Goal: Transaction & Acquisition: Purchase product/service

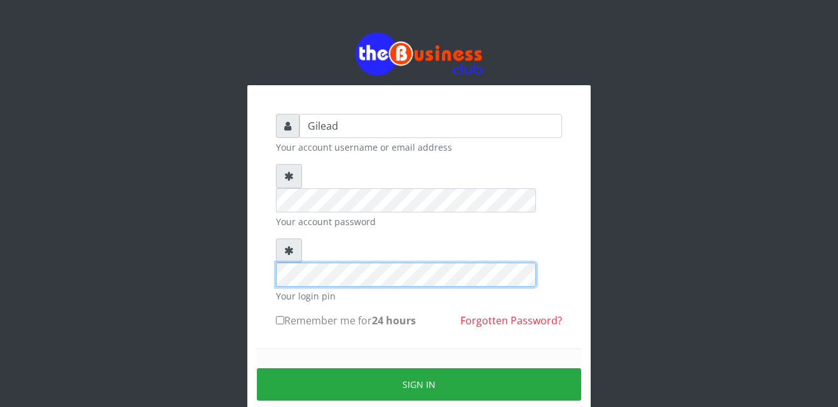
click at [210, 240] on div "Gilead Your account username or email address Your account password Your login …" at bounding box center [419, 252] width 724 height 505
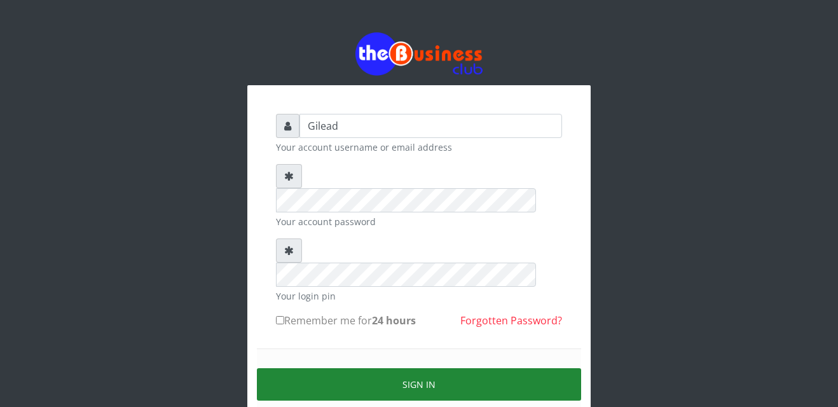
click at [379, 368] on button "Sign in" at bounding box center [419, 384] width 324 height 32
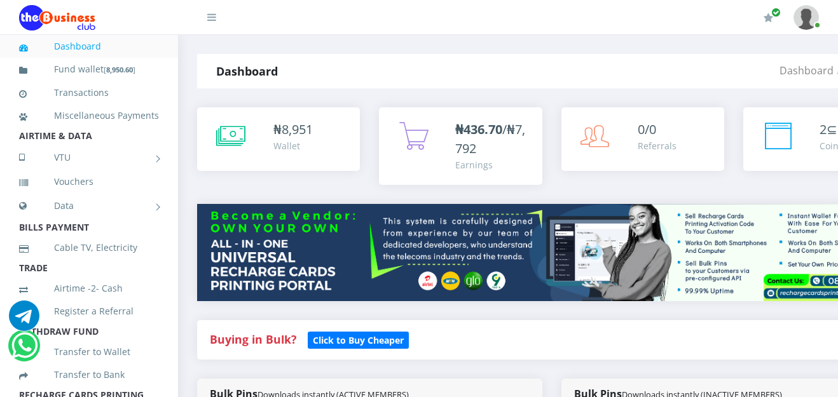
scroll to position [288, 0]
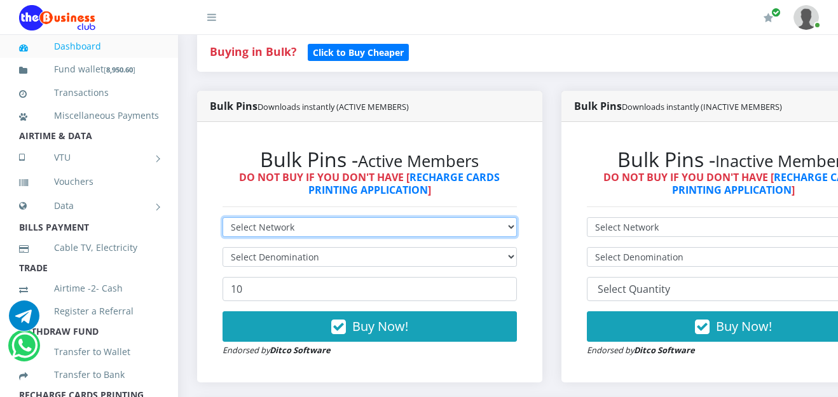
click at [516, 231] on select "Select Network MTN Globacom 9Mobile Airtel" at bounding box center [369, 227] width 294 height 20
select select "Airtel"
click at [222, 219] on select "Select Network MTN Globacom 9Mobile Airtel" at bounding box center [369, 227] width 294 height 20
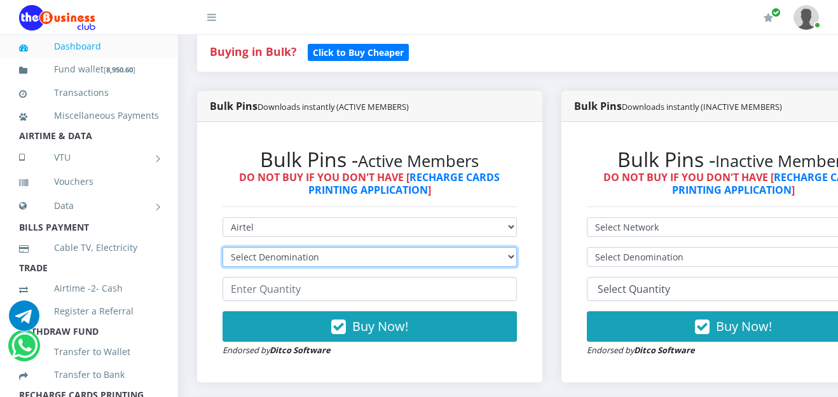
click at [517, 256] on select "Select Denomination Airtel NGN100 - ₦96.38 Airtel NGN200 - ₦192.76 Airtel NGN50…" at bounding box center [369, 257] width 294 height 20
select select "192.76-200"
click at [222, 249] on select "Select Denomination Airtel NGN100 - ₦96.38 Airtel NGN200 - ₦192.76 Airtel NGN50…" at bounding box center [369, 257] width 294 height 20
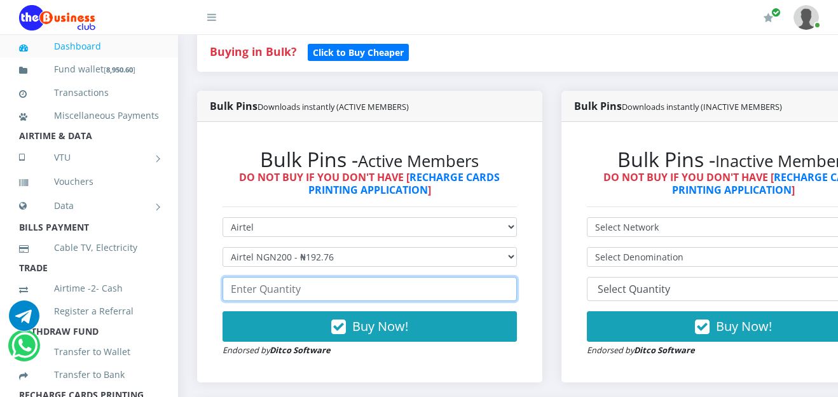
click at [413, 298] on input "number" at bounding box center [369, 289] width 294 height 24
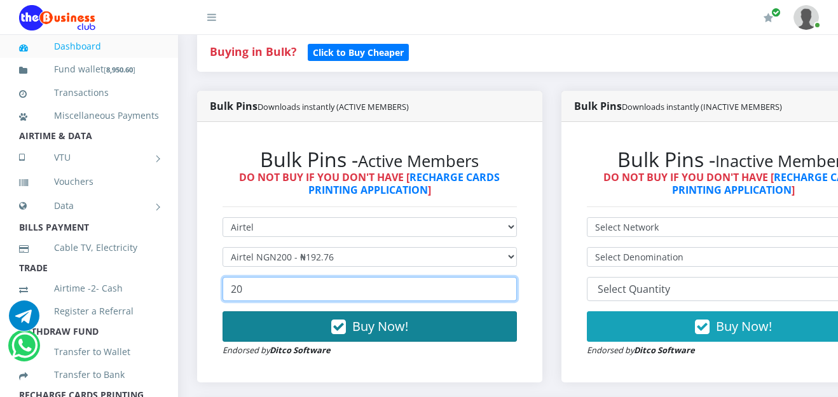
type input "20"
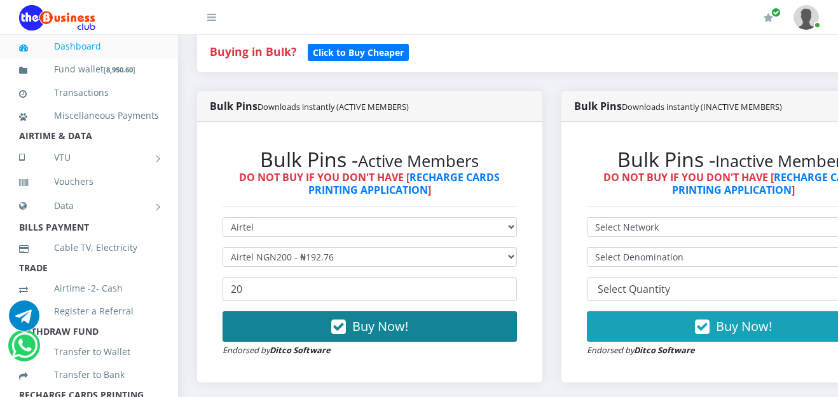
click at [401, 331] on span "Buy Now!" at bounding box center [380, 326] width 56 height 17
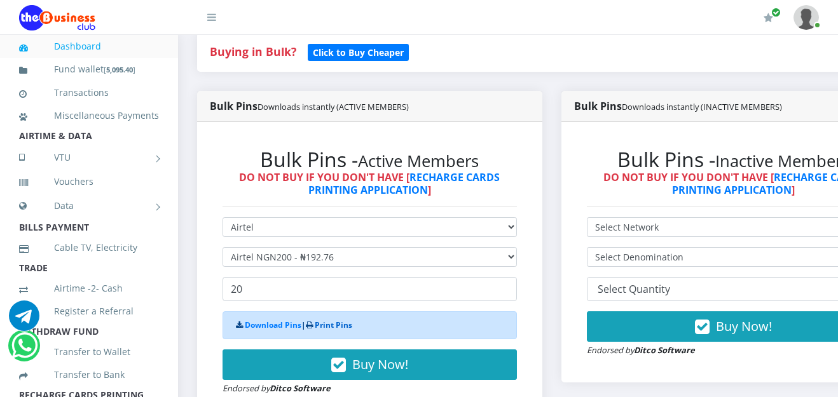
click at [343, 322] on link "Print Pins" at bounding box center [333, 325] width 37 height 11
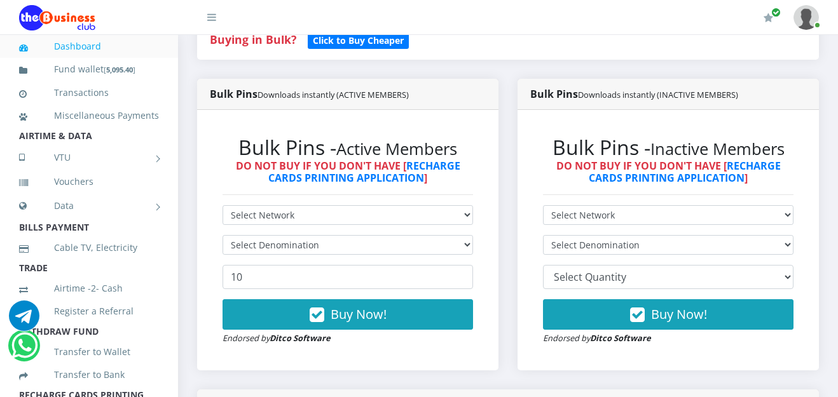
scroll to position [288, 0]
click at [470, 215] on div "Bulk Pins - Active Members DO NOT BUY IF YOU DON'T HAVE [ RECHARGE CARDS PRINTI…" at bounding box center [348, 240] width 276 height 235
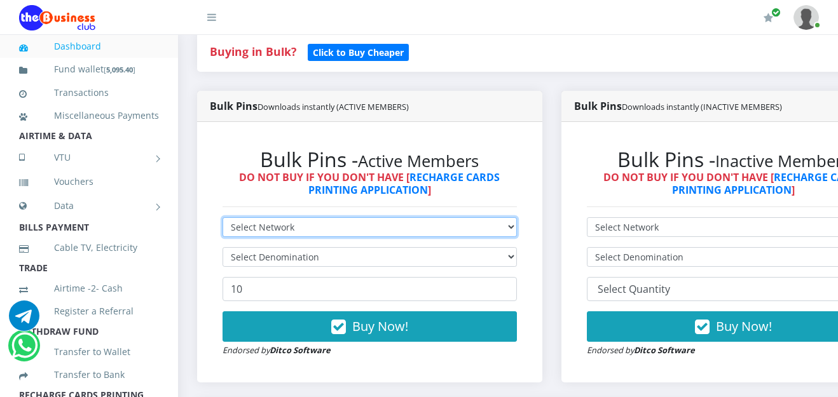
click at [516, 232] on select "Select Network MTN Globacom 9Mobile Airtel" at bounding box center [369, 227] width 294 height 20
select select "MTN"
click at [222, 219] on select "Select Network MTN Globacom 9Mobile Airtel" at bounding box center [369, 227] width 294 height 20
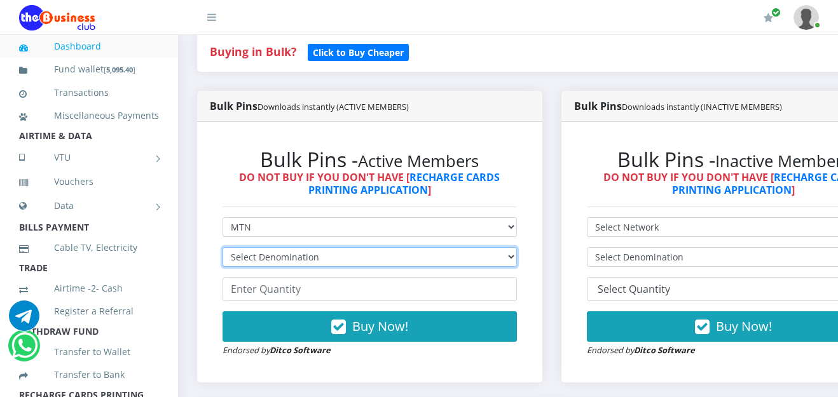
click at [517, 259] on select "Select Denomination MTN NGN100 - ₦96.99 MTN NGN200 - ₦193.98 MTN NGN400 - ₦387.…" at bounding box center [369, 257] width 294 height 20
select select "193.98-200"
click at [222, 249] on select "Select Denomination MTN NGN100 - ₦96.99 MTN NGN200 - ₦193.98 MTN NGN400 - ₦387.…" at bounding box center [369, 257] width 294 height 20
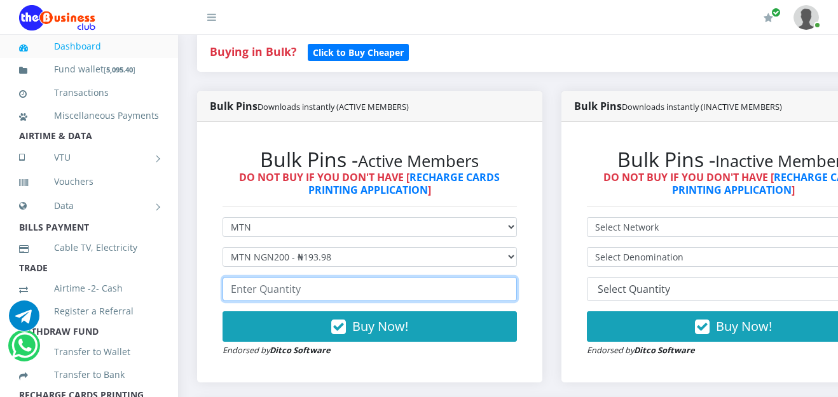
click at [344, 285] on input "number" at bounding box center [369, 289] width 294 height 24
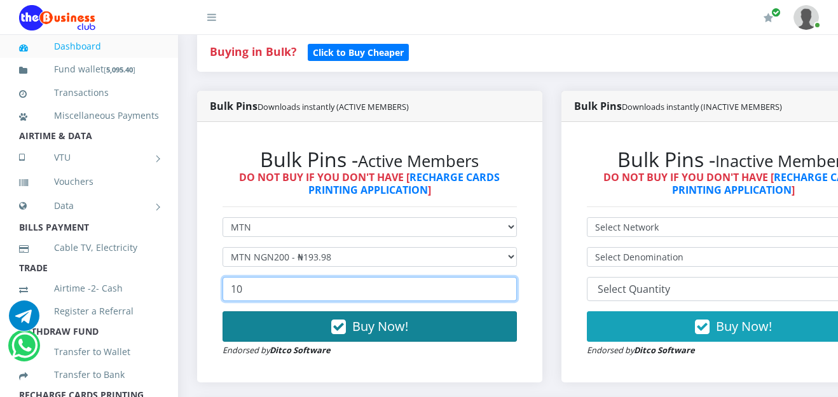
type input "10"
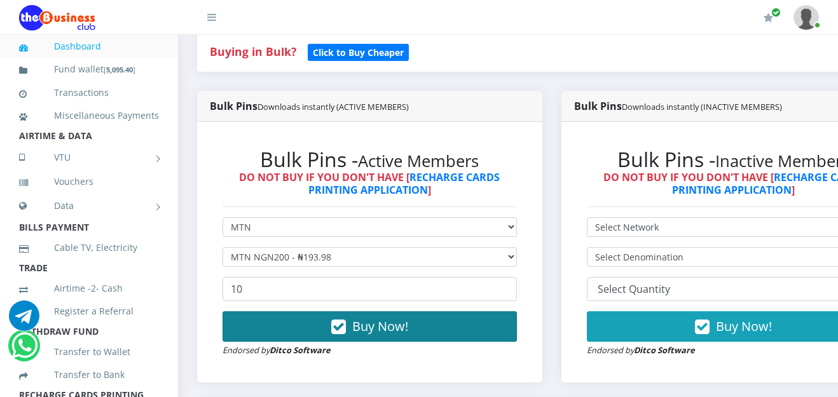
click at [372, 332] on span "Buy Now!" at bounding box center [380, 326] width 56 height 17
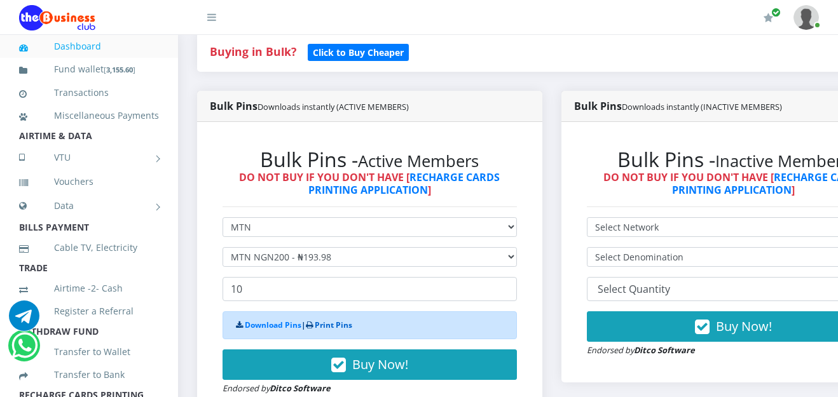
click at [345, 326] on link "Print Pins" at bounding box center [333, 325] width 37 height 11
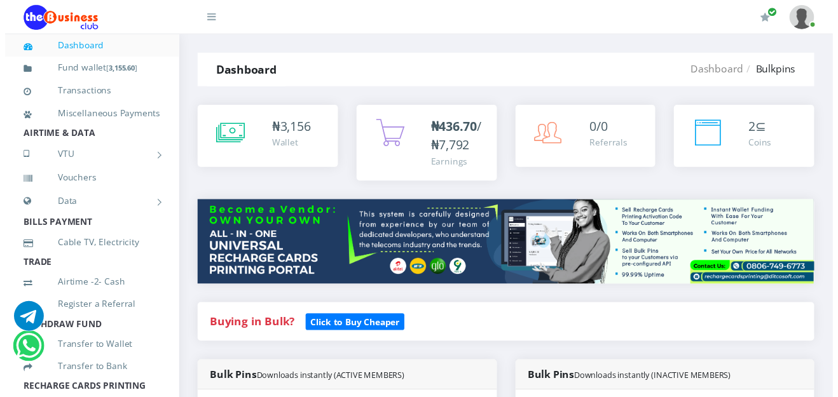
scroll to position [288, 0]
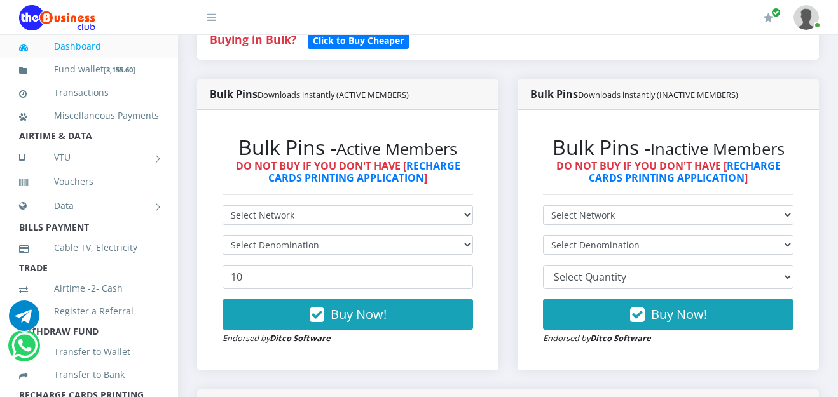
click at [466, 215] on div "Bulk Pins - Active Members DO NOT BUY IF YOU DON'T HAVE [ RECHARGE CARDS PRINTI…" at bounding box center [348, 240] width 276 height 235
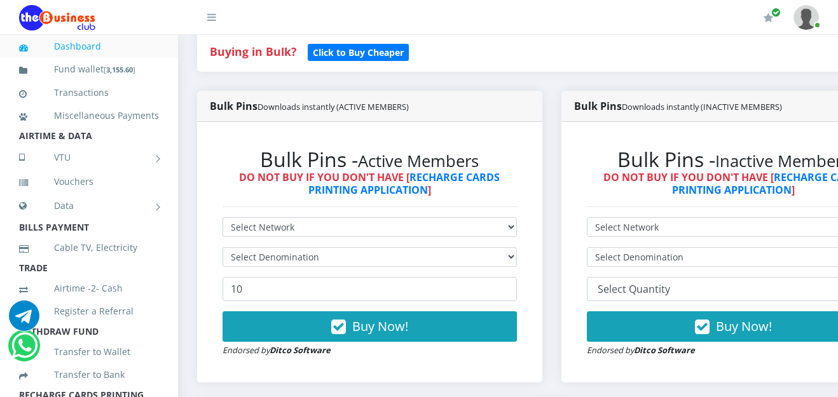
click at [468, 217] on div "Bulk Pins - Active Members DO NOT BUY IF YOU DON'T HAVE [ RECHARGE CARDS PRINTI…" at bounding box center [370, 252] width 320 height 235
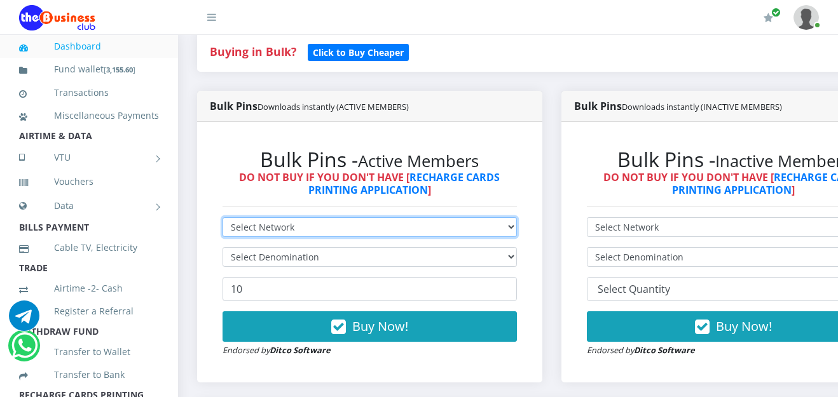
click at [513, 232] on select "Select Network MTN Globacom 9Mobile Airtel" at bounding box center [369, 227] width 294 height 20
select select "Airtel"
click at [222, 219] on select "Select Network MTN Globacom 9Mobile Airtel" at bounding box center [369, 227] width 294 height 20
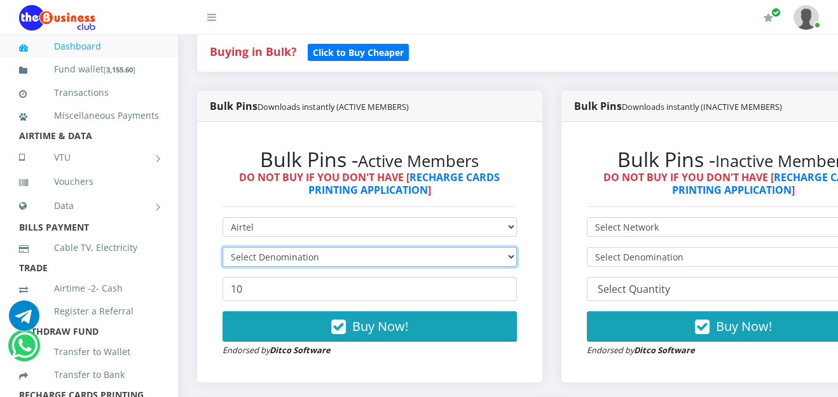
click at [517, 262] on select "Select Denomination" at bounding box center [369, 257] width 294 height 20
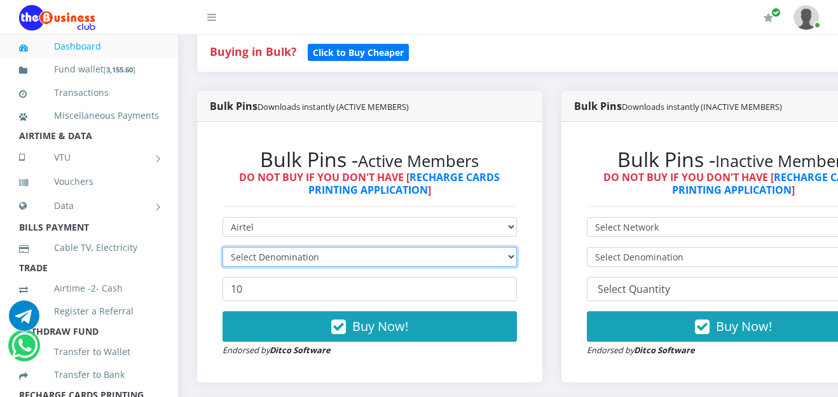
click at [517, 262] on select "Select Denomination" at bounding box center [369, 257] width 294 height 20
click at [517, 261] on select "Select Denomination" at bounding box center [369, 257] width 294 height 20
click at [512, 261] on select "Select Denomination" at bounding box center [369, 257] width 294 height 20
click at [512, 261] on select "Select Denomination Airtel NGN100 - ₦96.38 Airtel NGN200 - ₦192.76 Airtel NGN50…" at bounding box center [369, 257] width 294 height 20
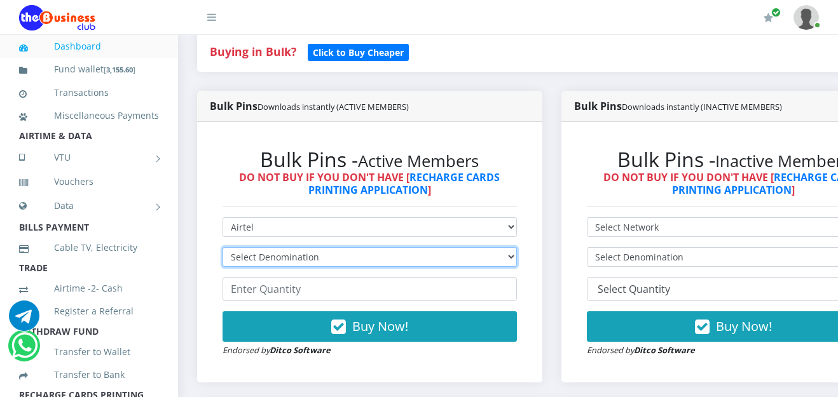
click at [512, 261] on select "Select Denomination Airtel NGN100 - ₦96.38 Airtel NGN200 - ₦192.76 Airtel NGN50…" at bounding box center [369, 257] width 294 height 20
select select "192.76-200"
click at [222, 249] on select "Select Denomination Airtel NGN100 - ₦96.38 Airtel NGN200 - ₦192.76 Airtel NGN50…" at bounding box center [369, 257] width 294 height 20
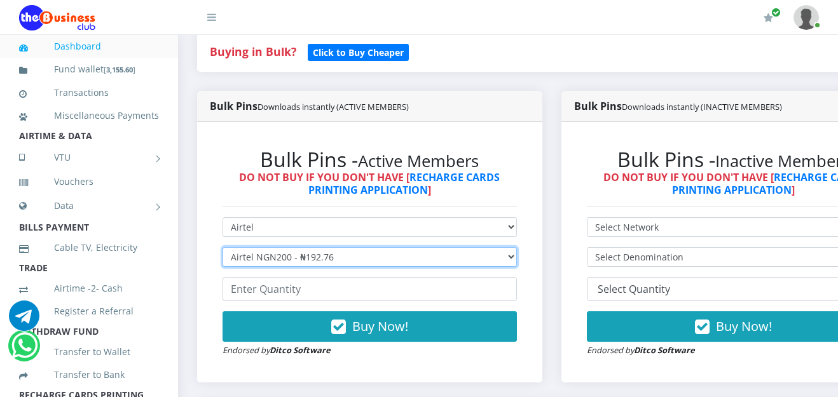
click at [517, 260] on select "Select Denomination Airtel NGN100 - ₦96.38 Airtel NGN200 - ₦192.76 Airtel NGN50…" at bounding box center [369, 257] width 294 height 20
click at [222, 249] on select "Select Denomination Airtel NGN100 - ₦96.38 Airtel NGN200 - ₦192.76 Airtel NGN50…" at bounding box center [369, 257] width 294 height 20
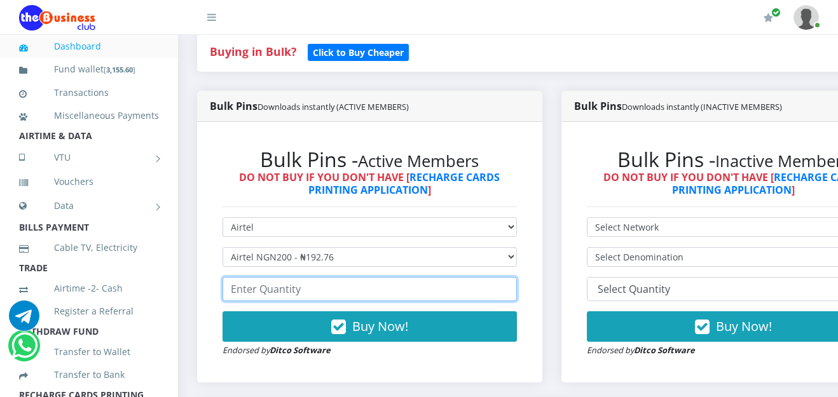
click at [339, 295] on input "number" at bounding box center [369, 289] width 294 height 24
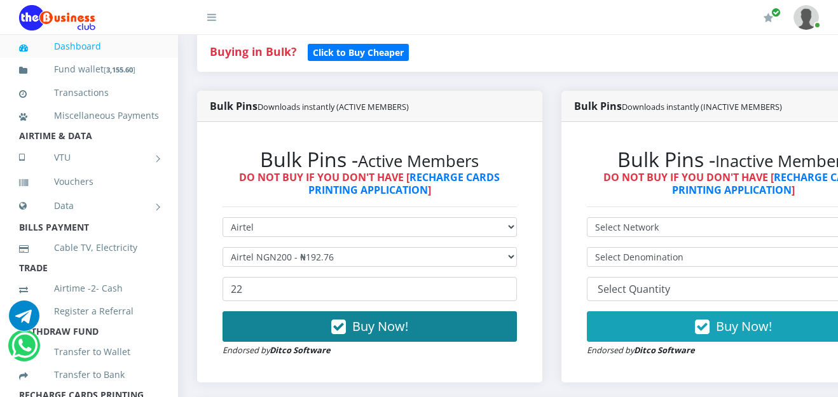
click at [372, 334] on span "Buy Now!" at bounding box center [380, 326] width 56 height 17
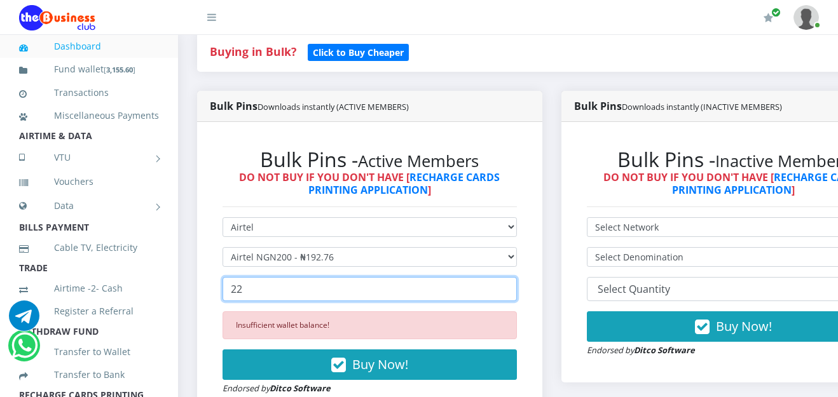
drag, startPoint x: 235, startPoint y: 292, endPoint x: 229, endPoint y: 262, distance: 30.4
click at [232, 280] on input "22" at bounding box center [369, 289] width 294 height 24
type input "1"
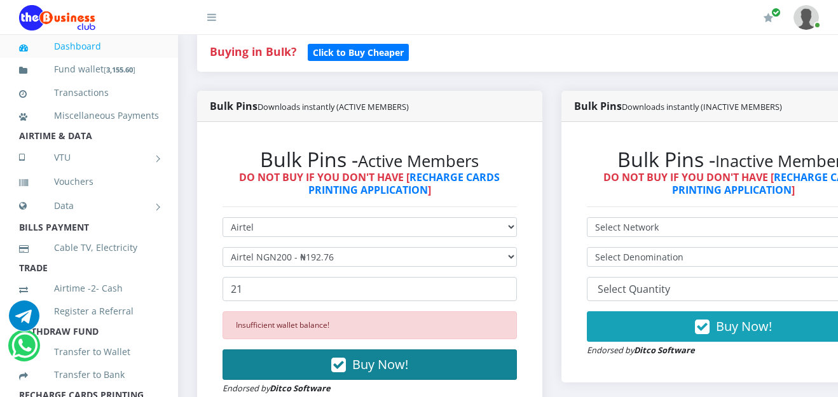
click at [389, 367] on span "Buy Now!" at bounding box center [380, 364] width 56 height 17
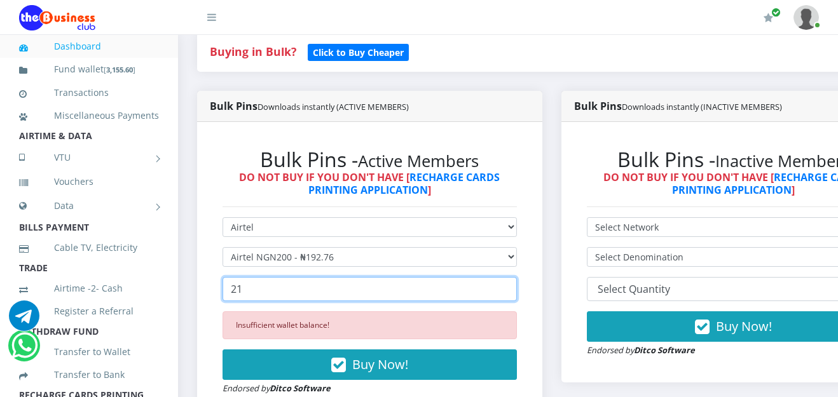
drag, startPoint x: 234, startPoint y: 294, endPoint x: 245, endPoint y: 296, distance: 11.5
click at [245, 296] on input "21" at bounding box center [369, 289] width 294 height 24
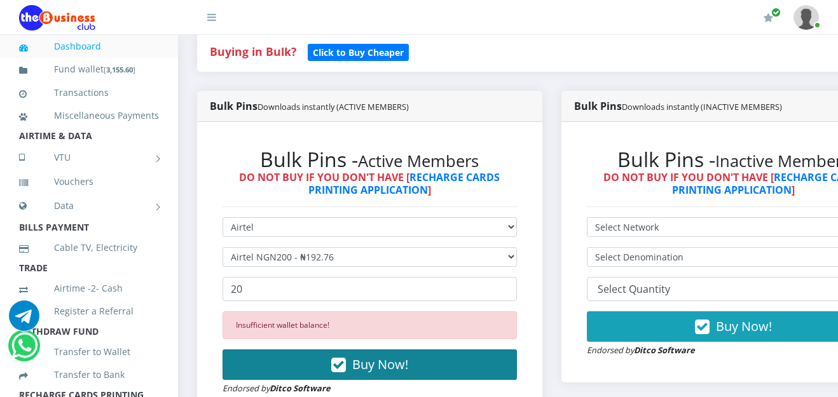
click at [371, 376] on button "Buy Now!" at bounding box center [369, 365] width 294 height 31
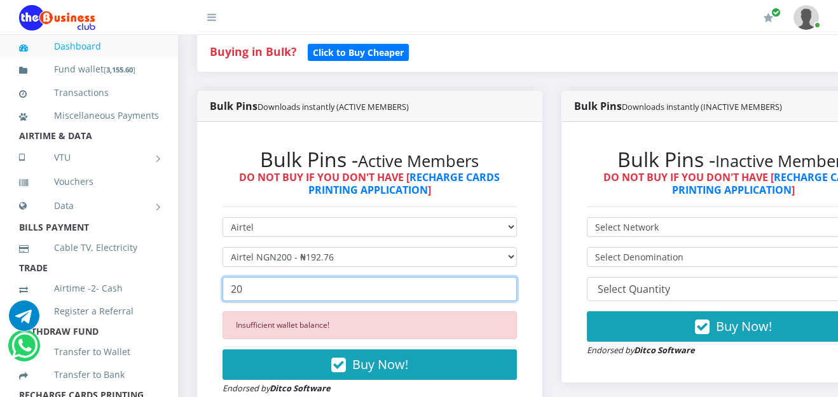
drag, startPoint x: 248, startPoint y: 296, endPoint x: 217, endPoint y: 303, distance: 31.8
click at [220, 301] on div "Bulk Pins - Active Members DO NOT BUY IF YOU DON'T HAVE [ RECHARGE CARDS PRINTI…" at bounding box center [370, 271] width 320 height 273
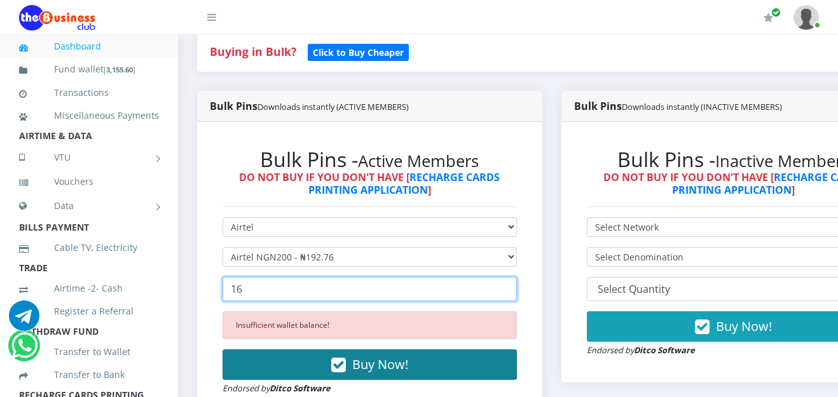
type input "16"
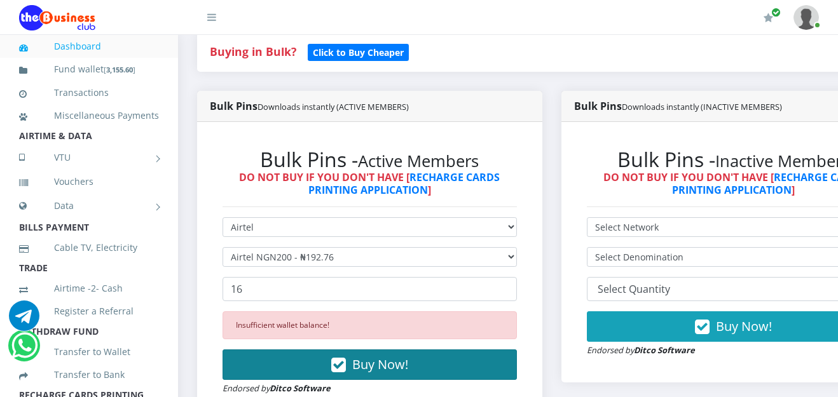
click at [407, 363] on span "Buy Now!" at bounding box center [380, 364] width 56 height 17
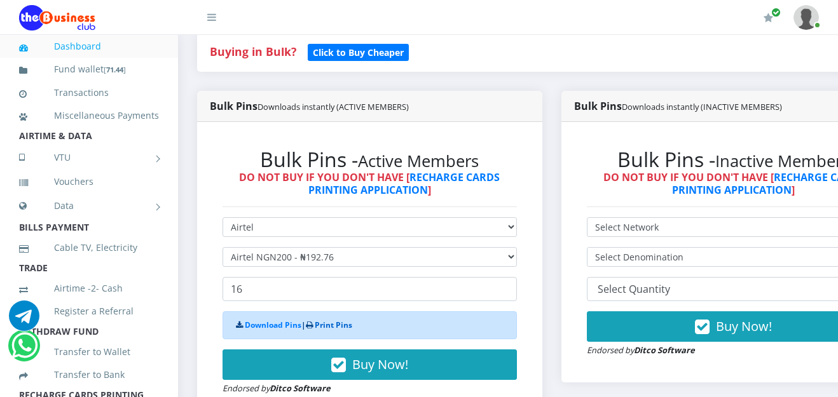
click at [338, 325] on link "Print Pins" at bounding box center [333, 325] width 37 height 11
